Goal: Transaction & Acquisition: Purchase product/service

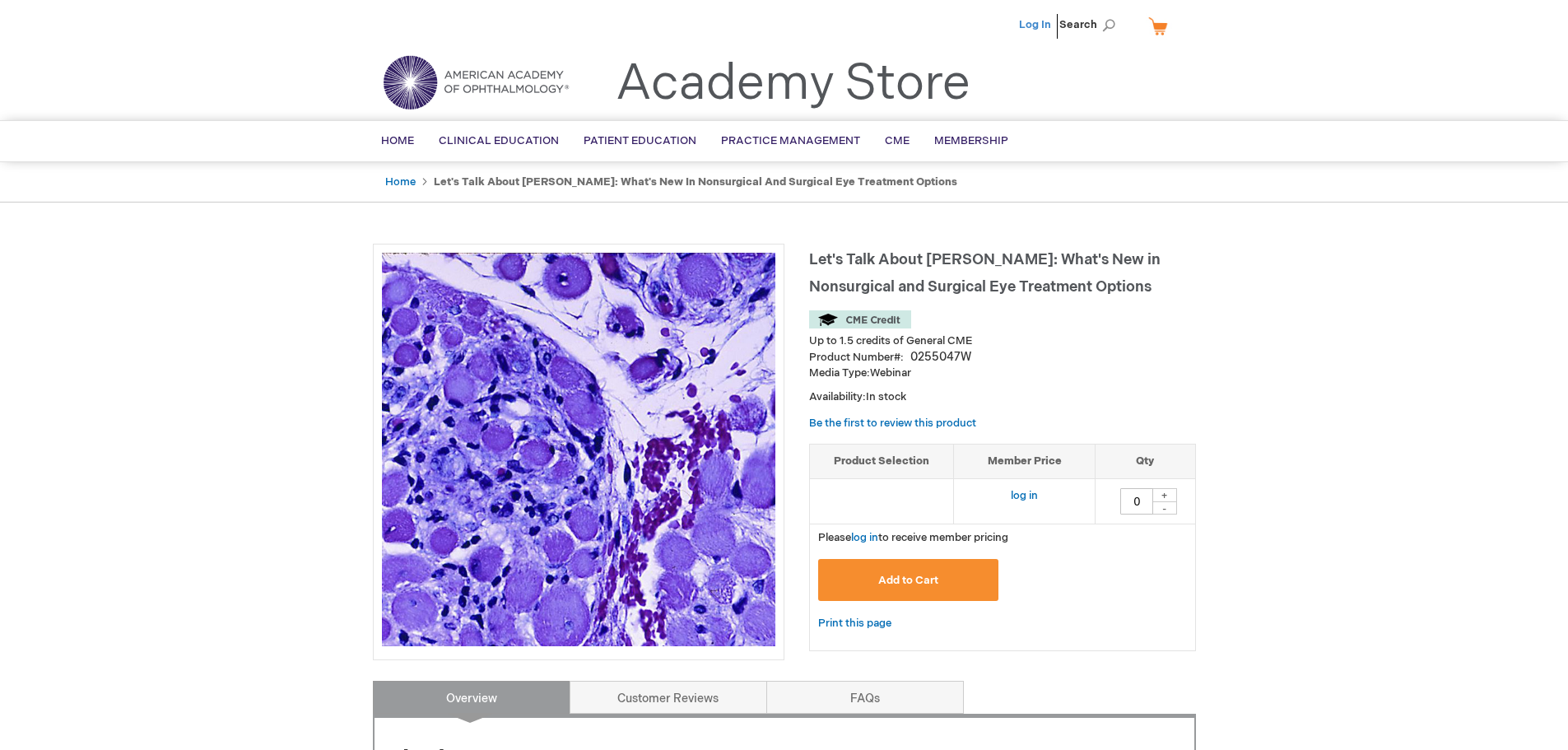
click at [1030, 21] on link "Log In" at bounding box center [1035, 24] width 33 height 13
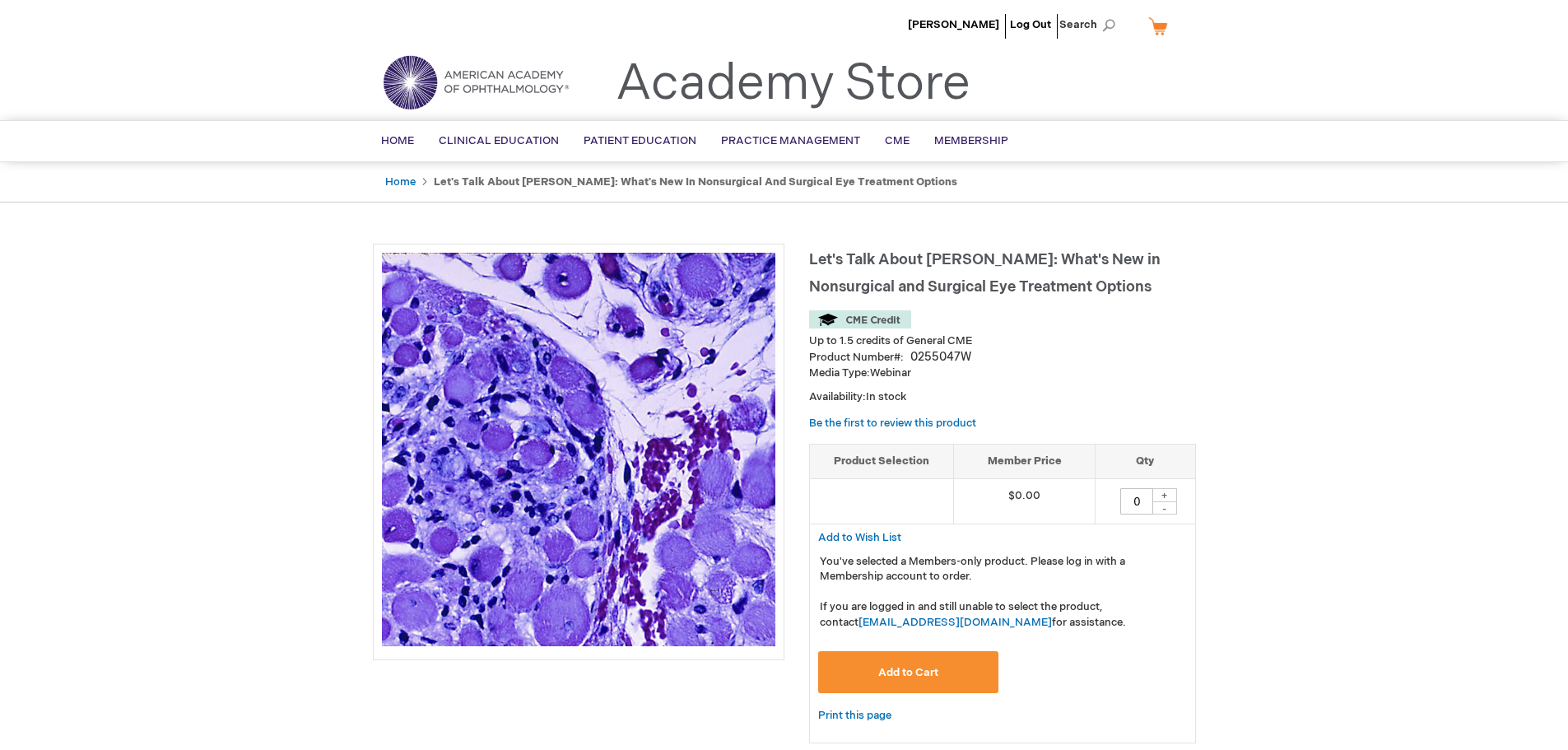
click at [1170, 492] on div "+" at bounding box center [1164, 494] width 25 height 14
click at [1166, 493] on div "+" at bounding box center [1164, 494] width 25 height 14
drag, startPoint x: 1164, startPoint y: 488, endPoint x: 1170, endPoint y: 496, distance: 10.0
click at [1170, 496] on table "Product Selection Member Price Qty 1 + -" at bounding box center [1003, 484] width 387 height 81
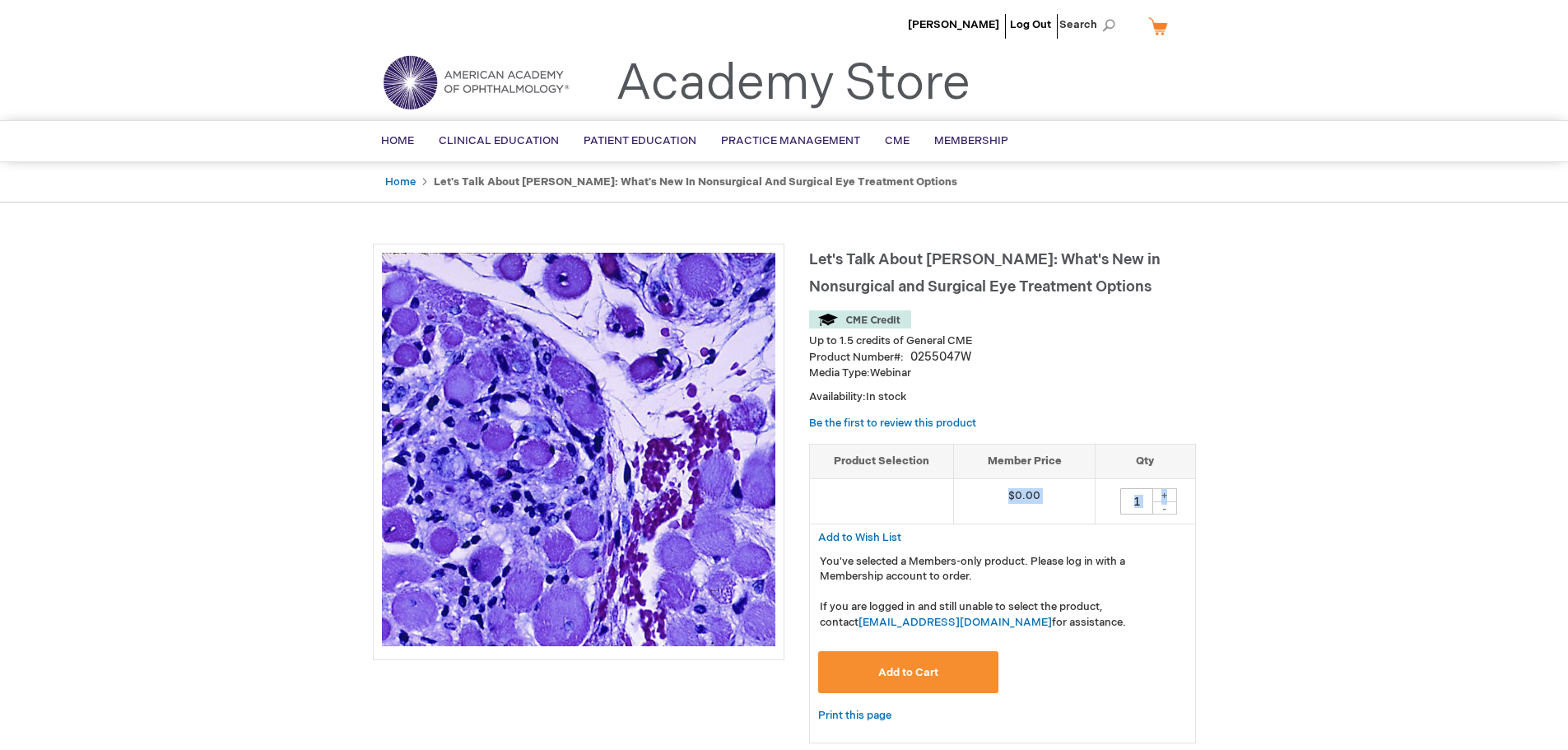
click at [1170, 496] on div "+" at bounding box center [1164, 494] width 25 height 14
click at [1170, 492] on div "+" at bounding box center [1164, 494] width 25 height 14
click at [1169, 491] on div "+" at bounding box center [1164, 494] width 25 height 14
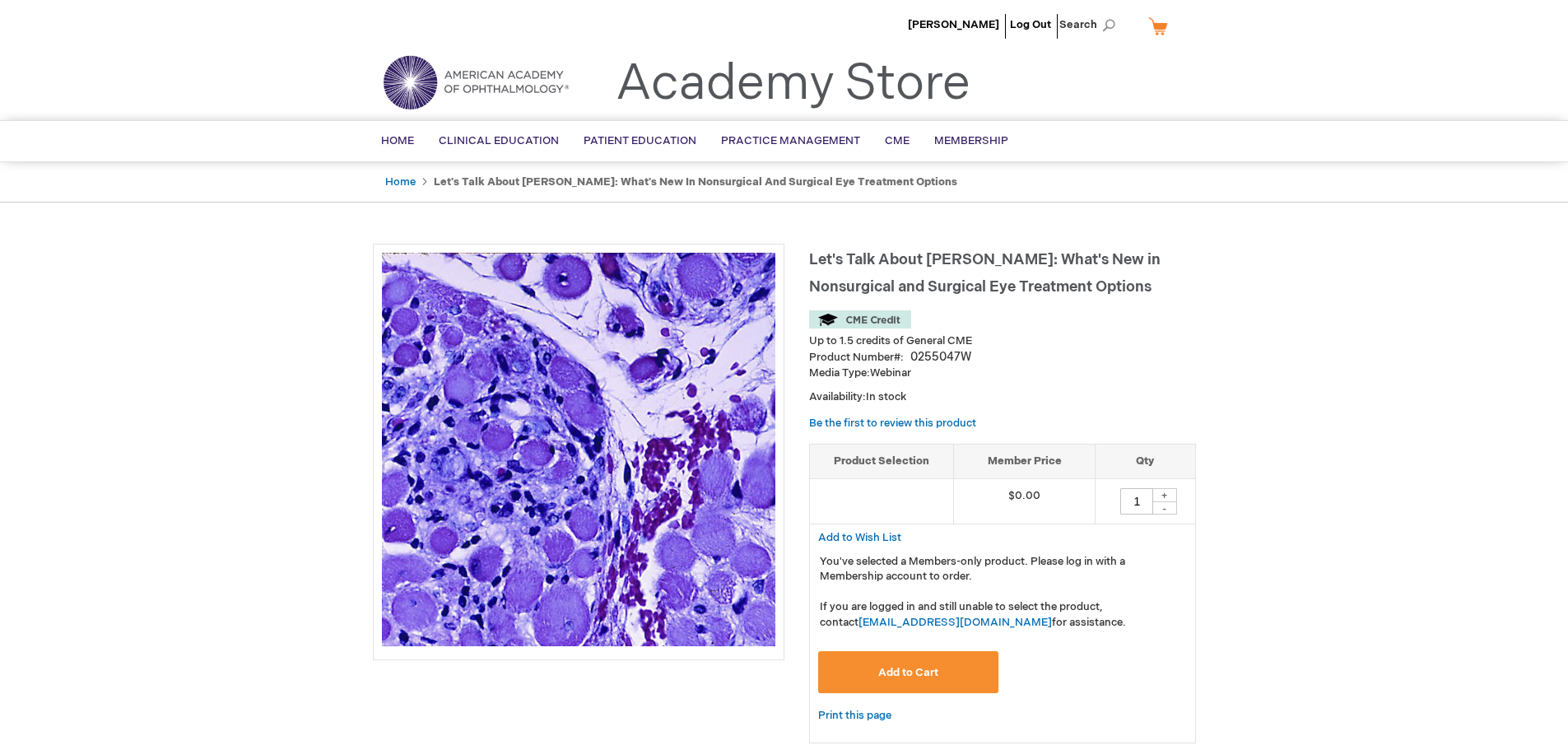
click at [1167, 503] on div "-" at bounding box center [1164, 507] width 25 height 13
drag, startPoint x: 1166, startPoint y: 501, endPoint x: 1165, endPoint y: 492, distance: 9.1
click at [1165, 495] on div "+ -" at bounding box center [1164, 501] width 25 height 28
click at [1165, 492] on div "+" at bounding box center [1164, 494] width 25 height 14
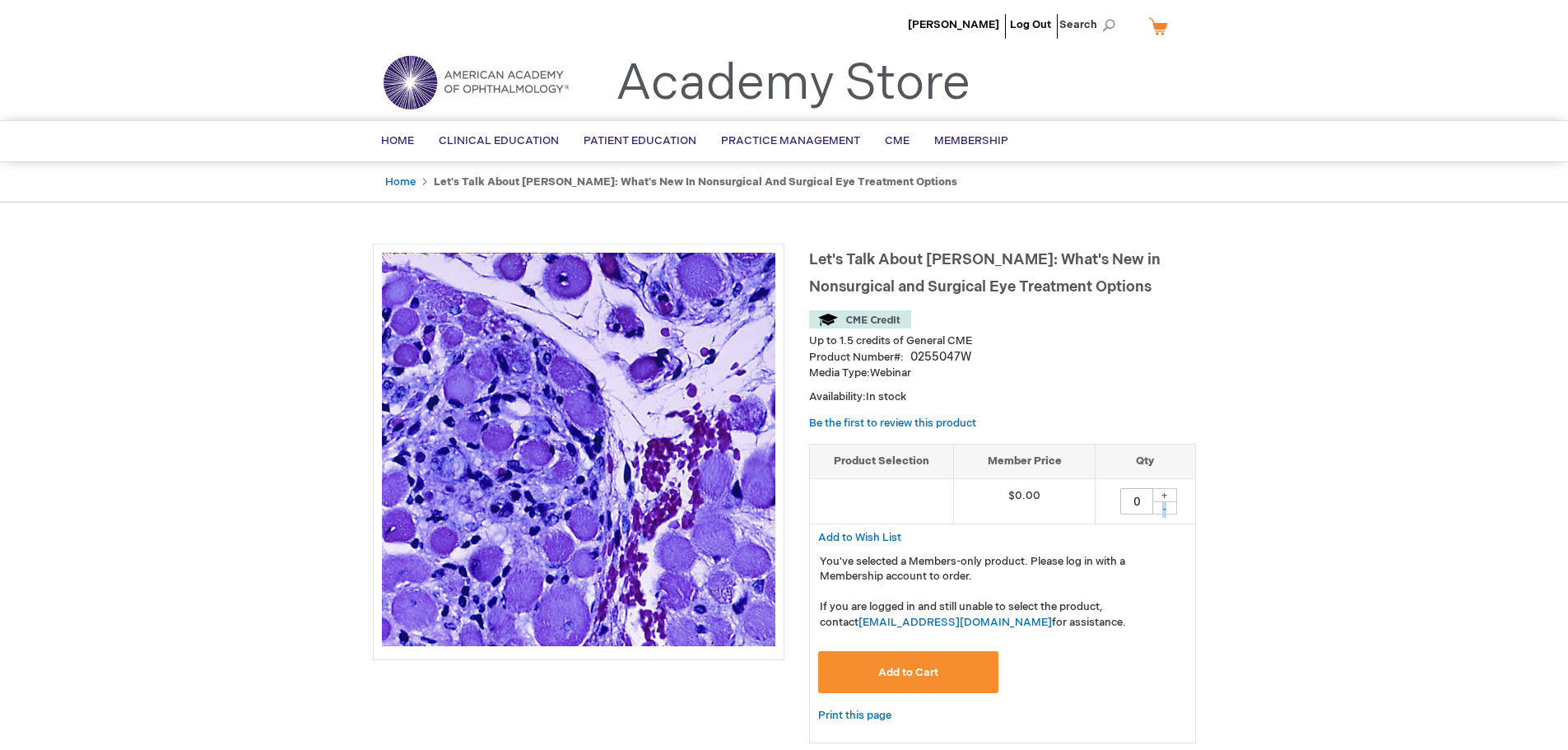
type input "1"
click at [1164, 491] on div "+" at bounding box center [1164, 494] width 25 height 14
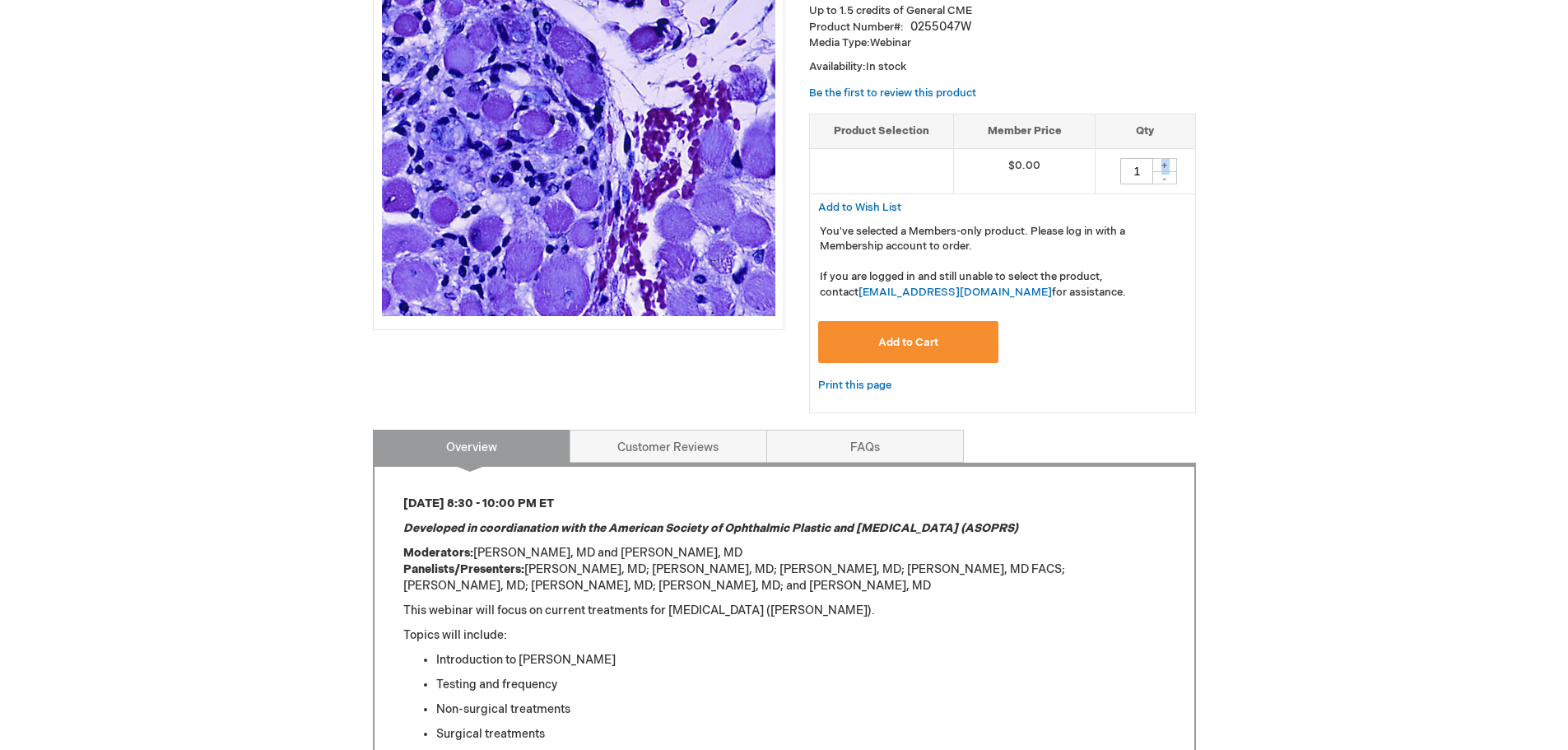
scroll to position [330, 0]
drag, startPoint x: 900, startPoint y: 345, endPoint x: 950, endPoint y: 523, distance: 184.9
click at [950, 523] on div "Let's Talk About TED: What's New in Nonsurgical and Surgical Eye Treatment Opti…" at bounding box center [785, 503] width 823 height 1178
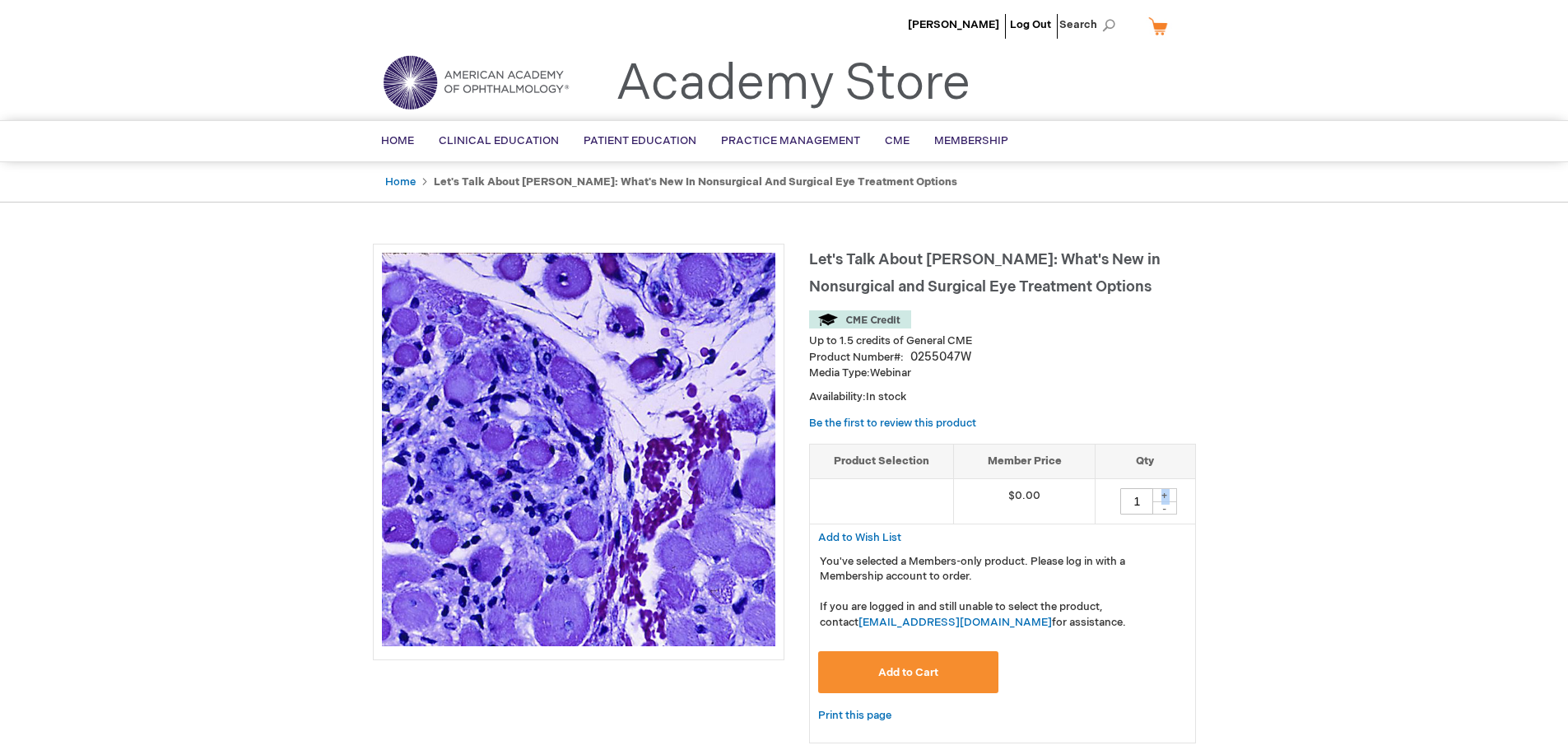
click at [922, 671] on span "Add to Cart" at bounding box center [908, 672] width 60 height 13
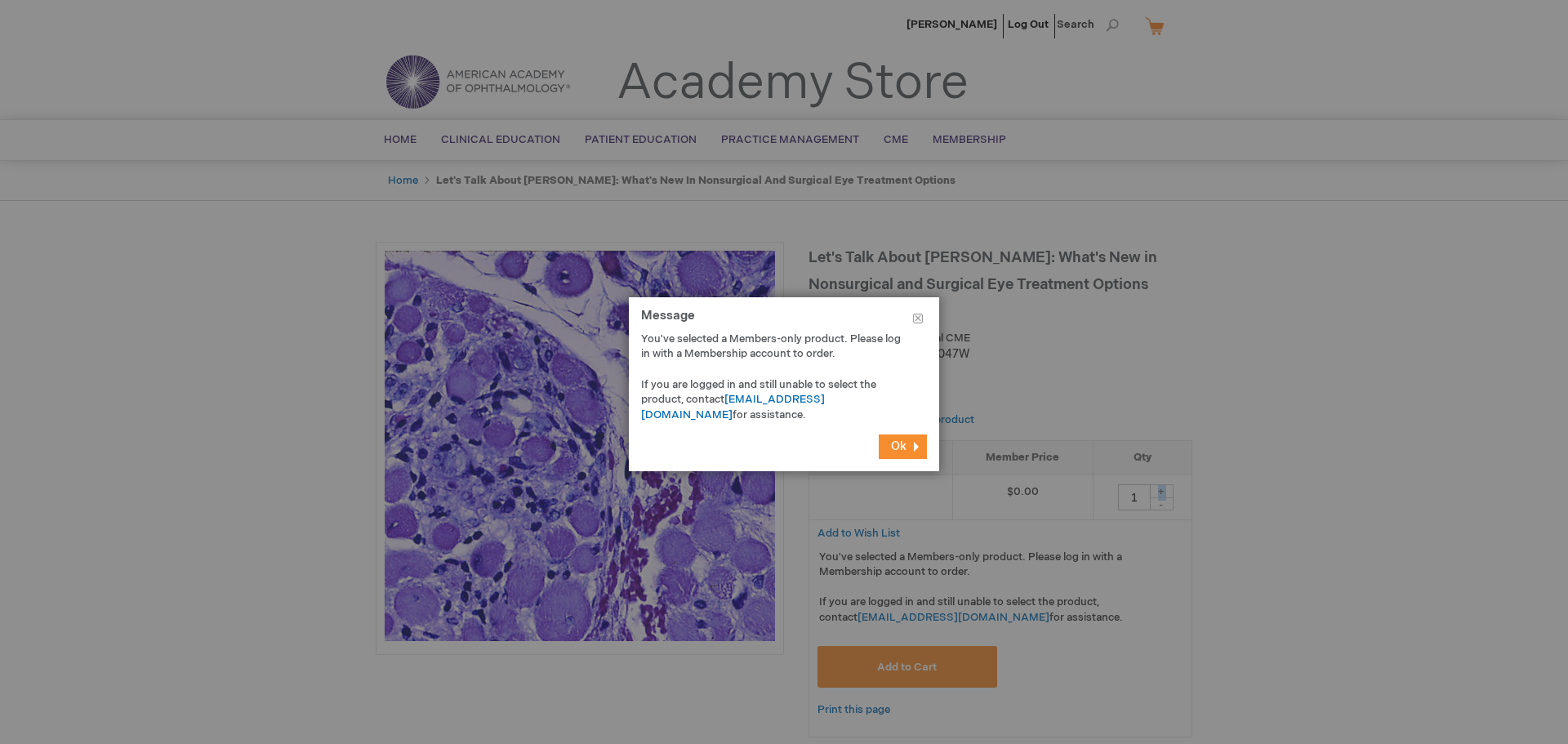
click at [895, 448] on span "Ok" at bounding box center [899, 446] width 16 height 14
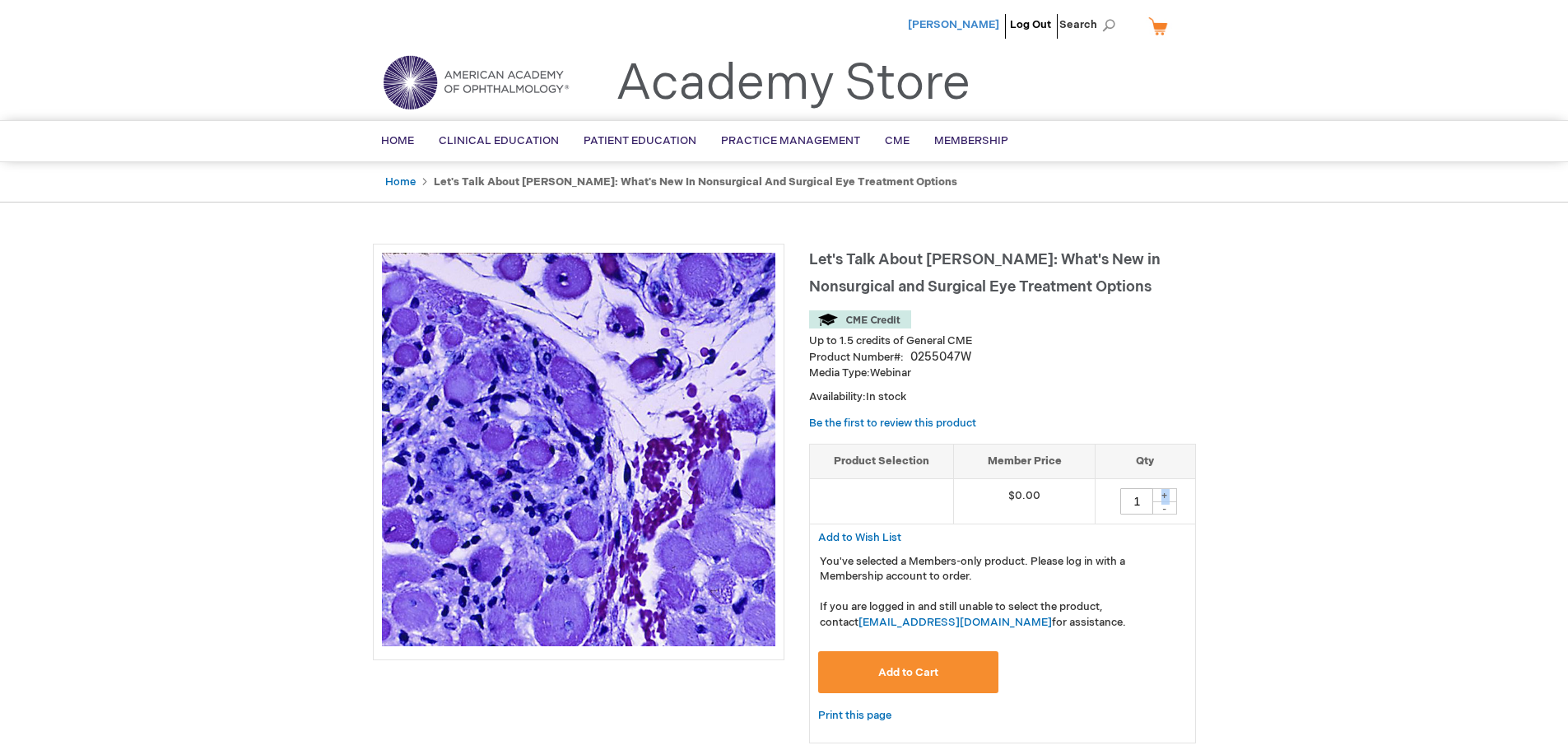
click at [995, 20] on span "[PERSON_NAME]" at bounding box center [954, 24] width 92 height 13
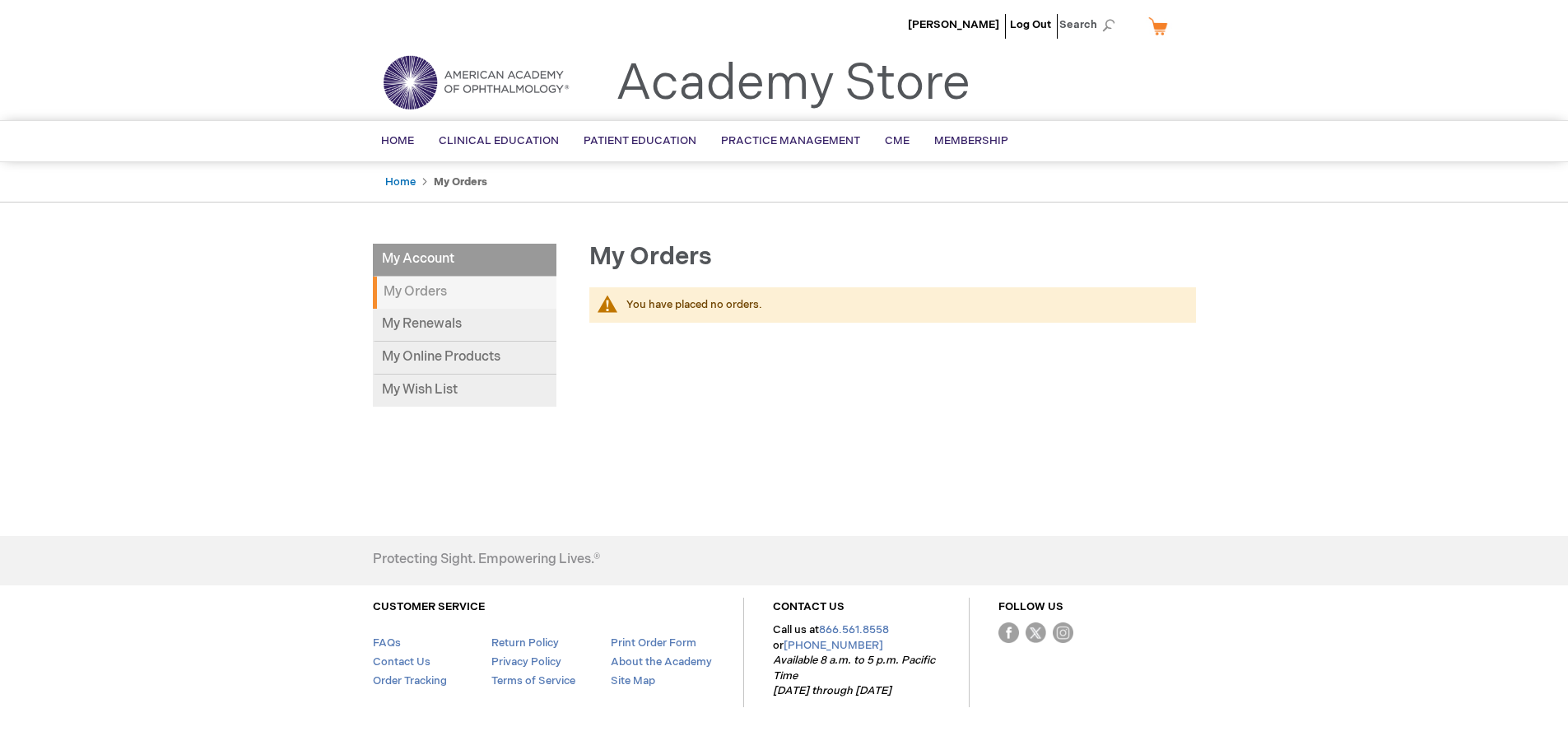
click at [446, 262] on li "My Account" at bounding box center [465, 260] width 184 height 33
click at [436, 261] on li "My Account" at bounding box center [465, 260] width 184 height 33
click at [446, 323] on link "My Renewals" at bounding box center [465, 325] width 184 height 33
click at [304, 423] on div "[PERSON_NAME] Log Out Search My Cart CLOSE RECENTLY ADDED ITEM(S) Close There a…" at bounding box center [784, 398] width 1568 height 796
click at [964, 139] on span "Membership" at bounding box center [971, 140] width 74 height 13
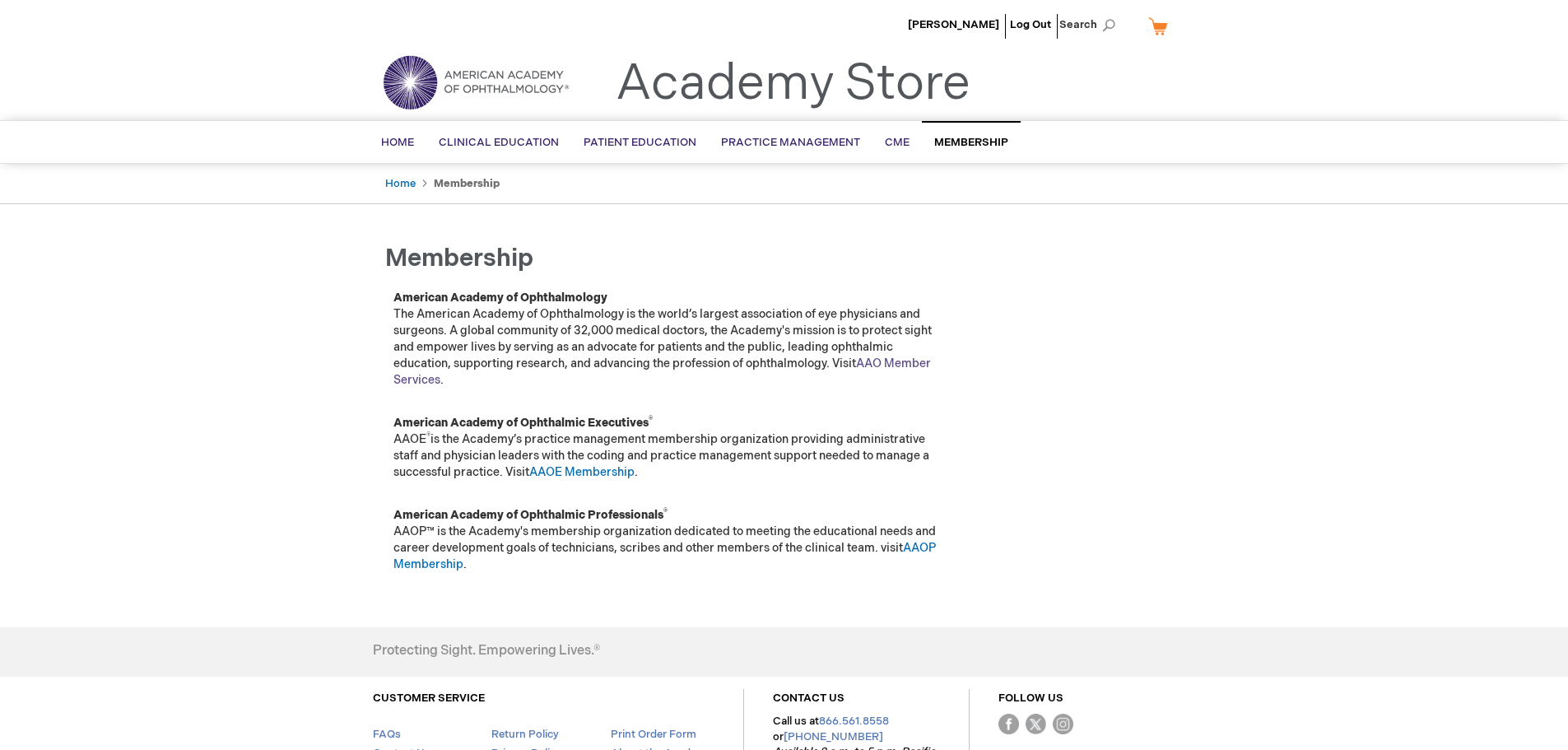
click at [899, 359] on link "AAO Member Services" at bounding box center [663, 371] width 537 height 31
